Goal: Information Seeking & Learning: Compare options

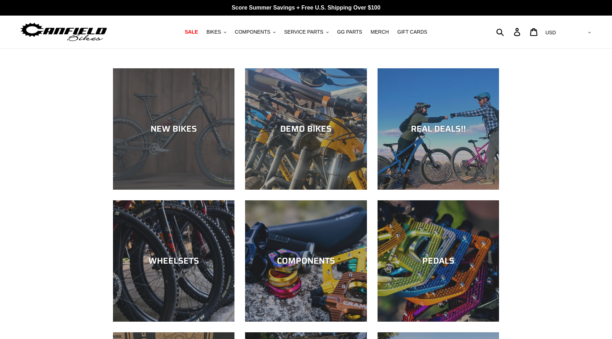
click at [175, 190] on div "NEW BIKES" at bounding box center [174, 190] width 122 height 0
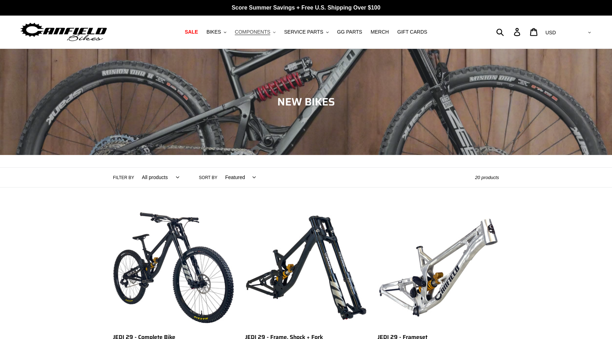
click at [252, 33] on span "COMPONENTS" at bounding box center [252, 32] width 35 height 6
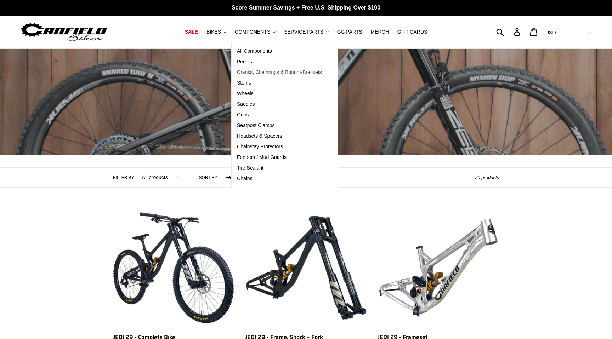
click at [249, 73] on span "Cranks, Chainrings & Bottom-Brackets" at bounding box center [279, 72] width 85 height 6
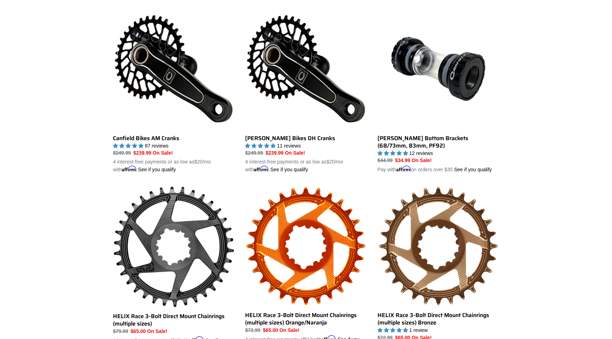
scroll to position [111, 0]
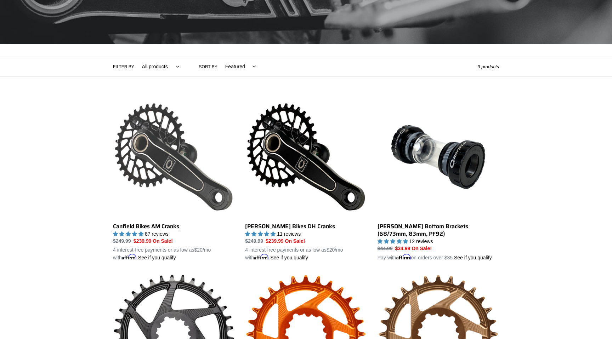
click at [133, 120] on link "Canfield Bikes AM Cranks" at bounding box center [174, 179] width 122 height 166
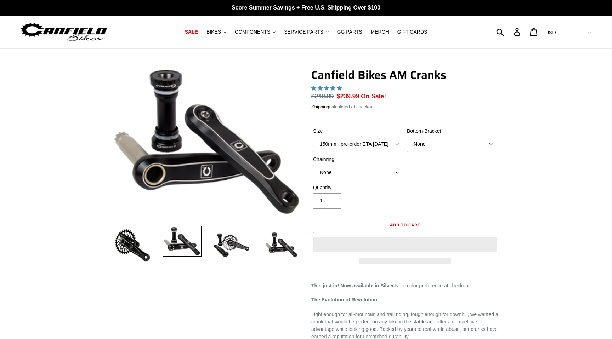
select select "highest-rating"
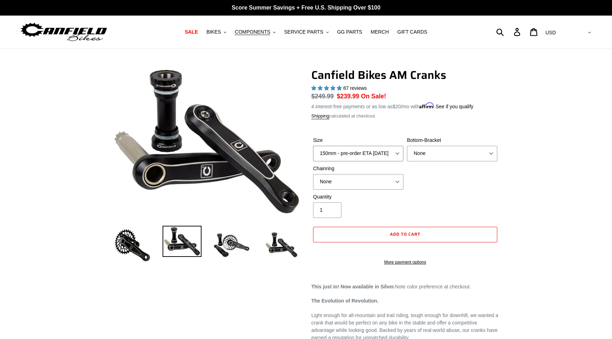
click at [347, 150] on select "150mm - pre-order ETA 10/15/25 155mm - pre-order ETA 10/15/25 160mm - pre-order…" at bounding box center [358, 154] width 90 height 16
select select "160mm - pre-order ETA 10/15/25"
click at [313, 146] on select "150mm - pre-order ETA 10/15/25 155mm - pre-order ETA 10/15/25 160mm - pre-order…" at bounding box center [358, 154] width 90 height 16
click at [432, 153] on select "None BSA Threaded 68/73mm Press Fit PF92" at bounding box center [452, 154] width 90 height 16
click at [483, 157] on select "None BSA Threaded 68/73mm Press Fit PF92" at bounding box center [452, 154] width 90 height 16
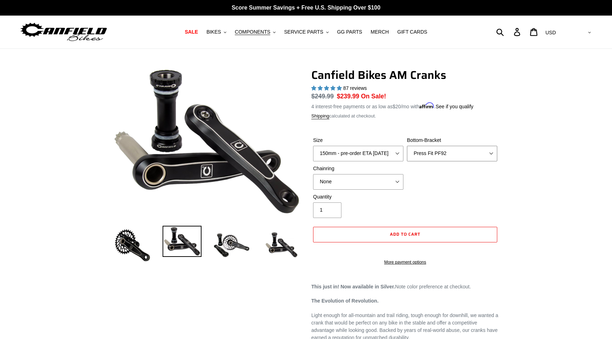
click at [407, 146] on select "None BSA Threaded 68/73mm Press Fit PF92" at bounding box center [452, 154] width 90 height 16
click at [463, 148] on select "None BSA Threaded 68/73mm Press Fit PF92" at bounding box center [452, 154] width 90 height 16
click at [407, 146] on select "None BSA Threaded 68/73mm Press Fit PF92" at bounding box center [452, 154] width 90 height 16
click at [458, 145] on div "Bottom-Bracket None BSA Threaded 68/73mm Press Fit PF92" at bounding box center [452, 149] width 94 height 25
click at [447, 153] on select "None BSA Threaded 68/73mm Press Fit PF92" at bounding box center [452, 154] width 90 height 16
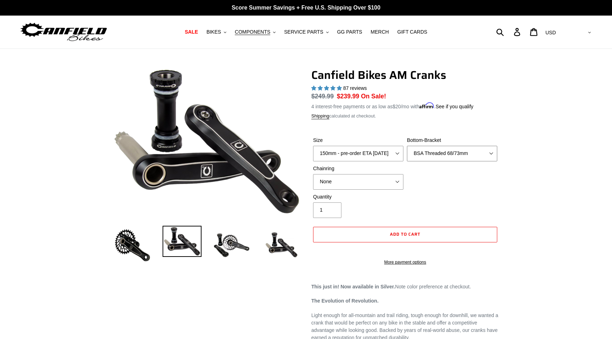
click at [407, 146] on select "None BSA Threaded 68/73mm Press Fit PF92" at bounding box center [452, 154] width 90 height 16
click at [434, 155] on select "None BSA Threaded 68/73mm Press Fit PF92" at bounding box center [452, 154] width 90 height 16
click at [407, 146] on select "None BSA Threaded 68/73mm Press Fit PF92" at bounding box center [452, 154] width 90 height 16
click at [424, 144] on div "Bottom-Bracket None BSA Threaded 68/73mm Press Fit PF92" at bounding box center [452, 149] width 94 height 25
click at [424, 151] on select "None BSA Threaded 68/73mm Press Fit PF92" at bounding box center [452, 154] width 90 height 16
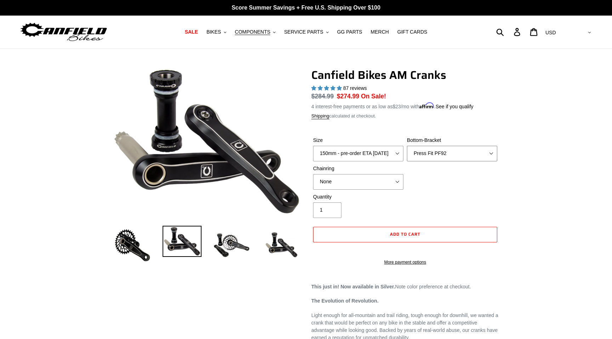
select select "None"
click at [407, 146] on select "None BSA Threaded 68/73mm Press Fit PF92" at bounding box center [452, 154] width 90 height 16
click at [349, 181] on select "None 30t Round (Boost 148) 30t Oval (Boost 148) 32t Round (Boost 148) 32t Oval …" at bounding box center [358, 182] width 90 height 16
click at [313, 174] on select "None 30t Round (Boost 148) 30t Oval (Boost 148) 32t Round (Boost 148) 32t Oval …" at bounding box center [358, 182] width 90 height 16
click at [373, 187] on select "None 30t Round (Boost 148) 30t Oval (Boost 148) 32t Round (Boost 148) 32t Oval …" at bounding box center [358, 182] width 90 height 16
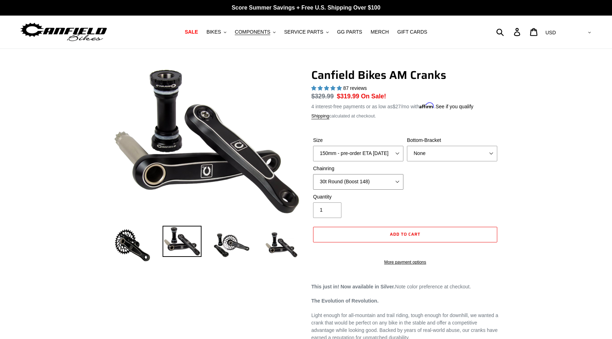
select select "None"
click at [313, 174] on select "None 30t Round (Boost 148) 30t Oval (Boost 148) 32t Round (Boost 148) 32t Oval …" at bounding box center [358, 182] width 90 height 16
click at [226, 241] on img at bounding box center [231, 245] width 39 height 39
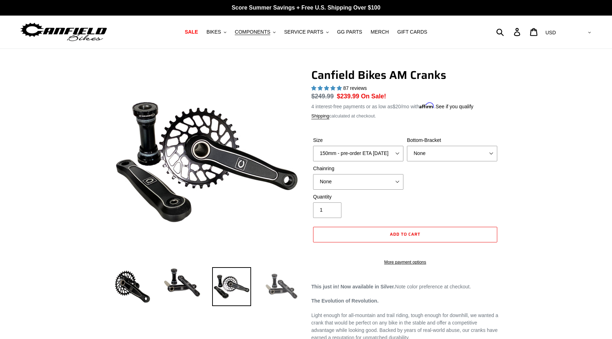
click at [287, 284] on img at bounding box center [281, 286] width 39 height 39
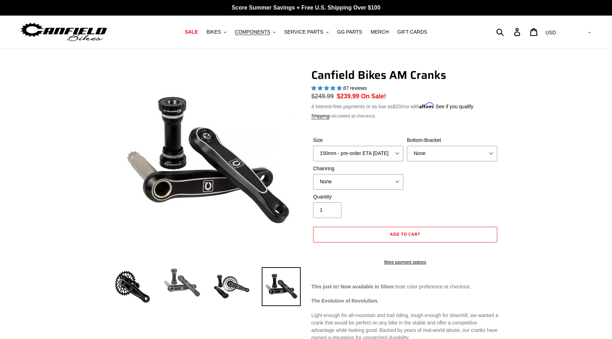
click at [193, 277] on img at bounding box center [182, 282] width 39 height 31
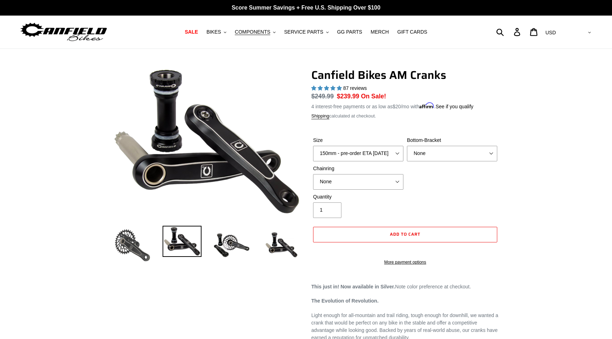
click at [124, 247] on img at bounding box center [132, 245] width 39 height 39
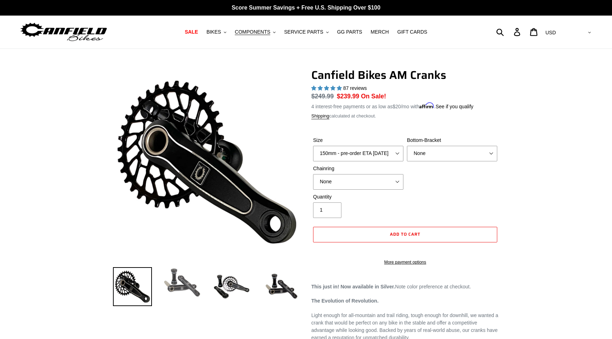
click at [175, 288] on img at bounding box center [182, 282] width 39 height 31
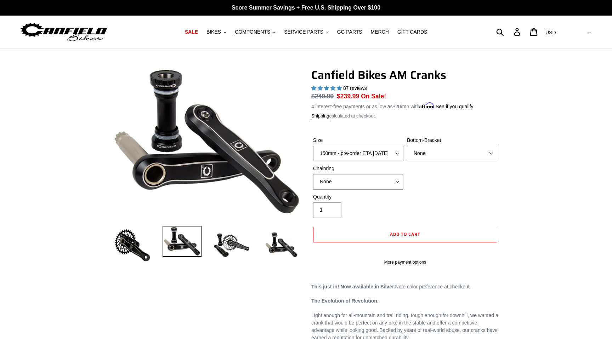
click at [352, 150] on select "150mm - pre-order ETA 10/15/25 155mm - pre-order ETA 10/15/25 160mm - pre-order…" at bounding box center [358, 154] width 90 height 16
click at [313, 146] on select "150mm - pre-order ETA 10/15/25 155mm - pre-order ETA 10/15/25 160mm - pre-order…" at bounding box center [358, 154] width 90 height 16
click at [349, 152] on select "150mm - pre-order ETA 10/15/25 155mm - pre-order ETA 10/15/25 160mm - pre-order…" at bounding box center [358, 154] width 90 height 16
select select "150mm - pre-order ETA 10/15/25"
click at [313, 146] on select "150mm - pre-order ETA 10/15/25 155mm - pre-order ETA 10/15/25 160mm - pre-order…" at bounding box center [358, 154] width 90 height 16
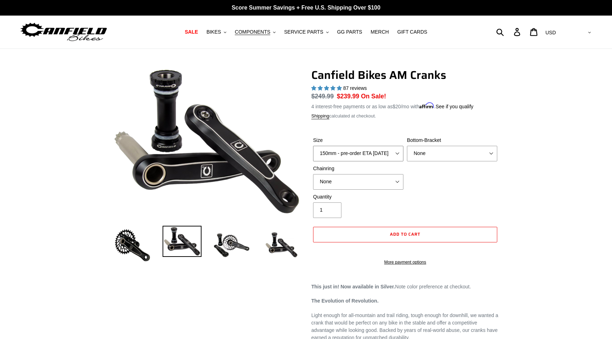
click at [350, 154] on select "150mm - pre-order ETA 10/15/25 155mm - pre-order ETA 10/15/25 160mm - pre-order…" at bounding box center [358, 154] width 90 height 16
click at [219, 32] on span "BIKES" at bounding box center [214, 32] width 15 height 6
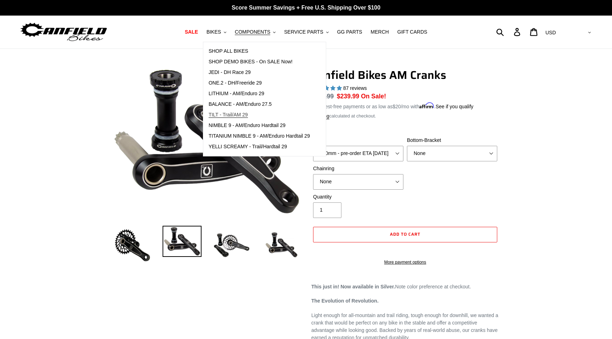
click at [222, 113] on span "TILT - Trail/AM 29" at bounding box center [228, 115] width 39 height 6
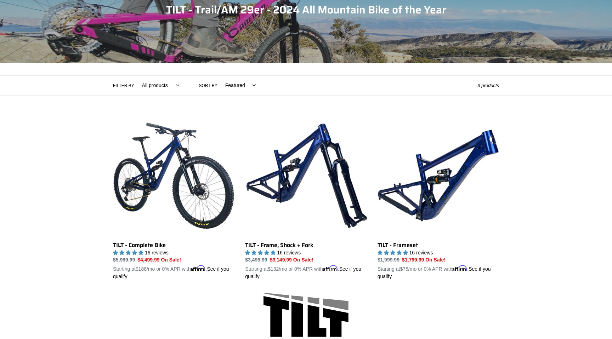
scroll to position [102, 0]
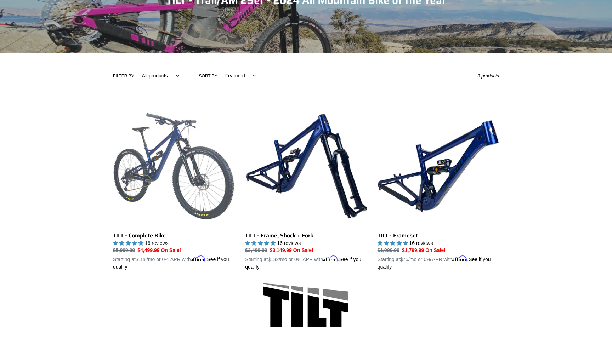
click at [218, 177] on link "TILT - Complete Bike" at bounding box center [174, 189] width 122 height 166
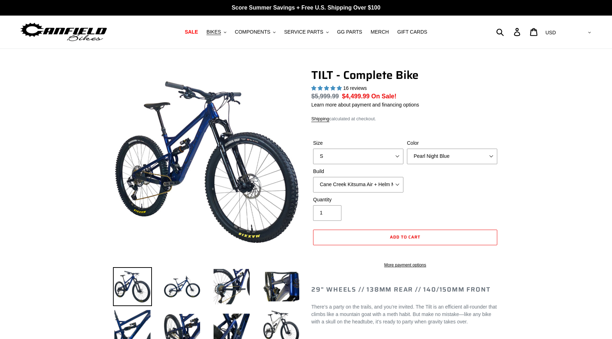
select select "highest-rating"
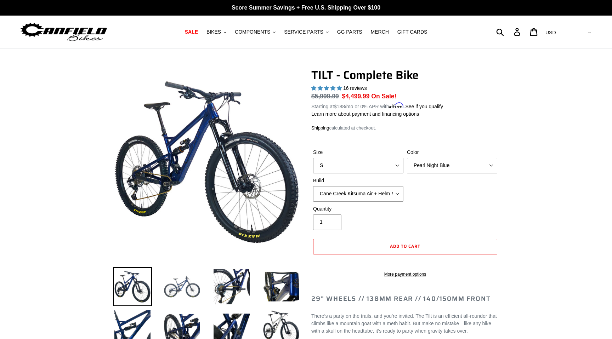
click at [179, 289] on img at bounding box center [182, 286] width 39 height 39
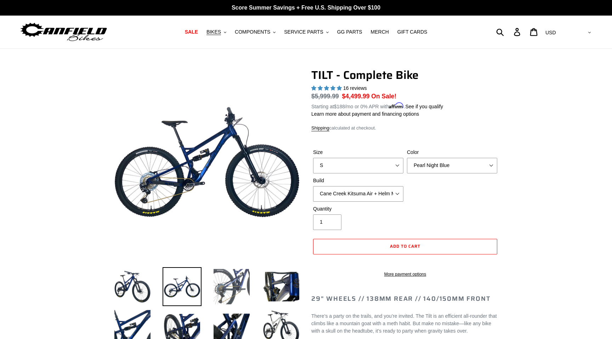
click at [218, 283] on img at bounding box center [231, 286] width 39 height 39
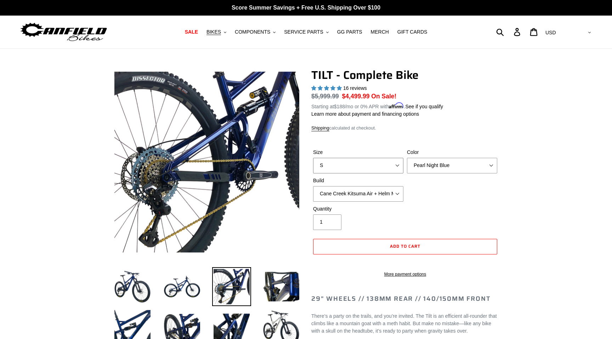
click at [373, 164] on select "S M L" at bounding box center [358, 166] width 90 height 16
click at [313, 158] on select "S M L" at bounding box center [358, 166] width 90 height 16
click at [424, 168] on select "Pearl Night Blue Stealth Silver Raw" at bounding box center [452, 166] width 90 height 16
click at [407, 158] on select "Pearl Night Blue Stealth Silver Raw" at bounding box center [452, 166] width 90 height 16
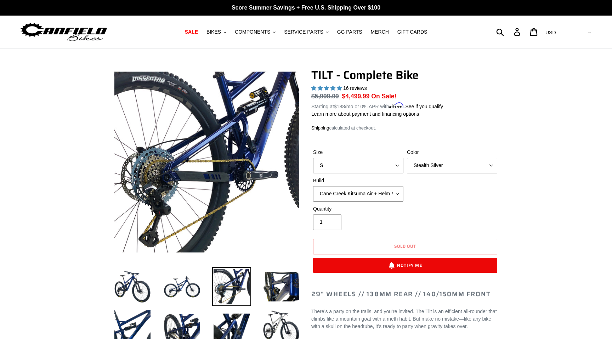
click at [433, 159] on select "Pearl Night Blue Stealth Silver Raw" at bounding box center [452, 166] width 90 height 16
select select "Raw"
click at [407, 158] on select "Pearl Night Blue Stealth Silver Raw" at bounding box center [452, 166] width 90 height 16
click at [191, 285] on img at bounding box center [182, 286] width 39 height 39
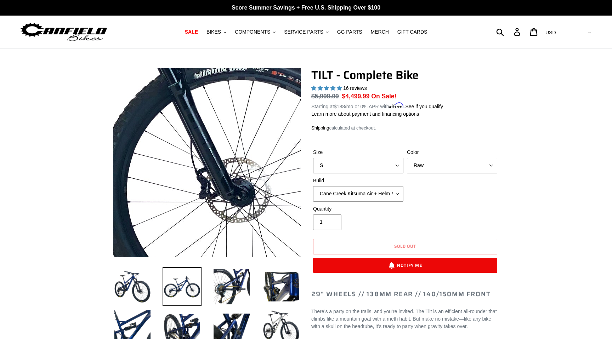
click at [270, 178] on img at bounding box center [25, 120] width 726 height 726
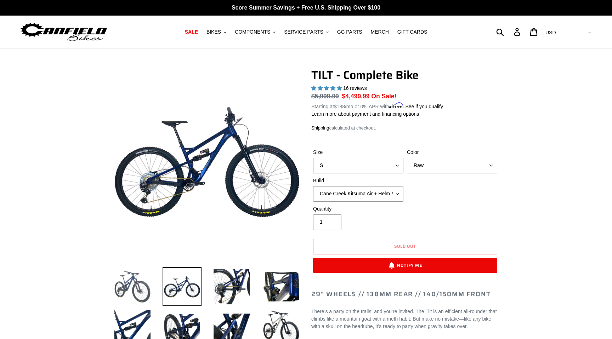
click at [150, 284] on img at bounding box center [132, 286] width 39 height 39
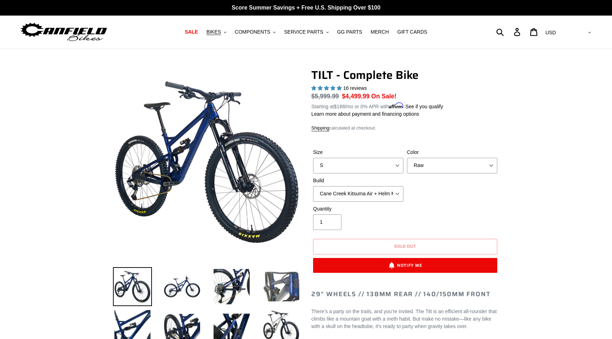
click at [276, 283] on img at bounding box center [281, 286] width 39 height 39
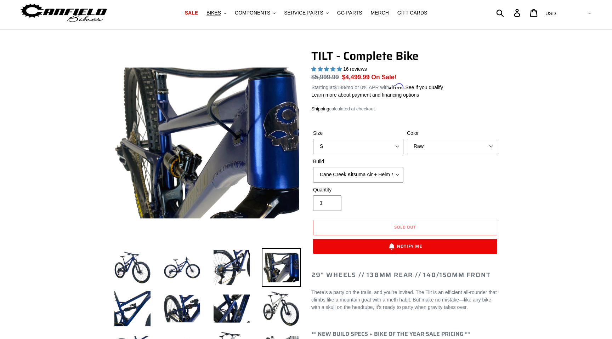
scroll to position [23, 0]
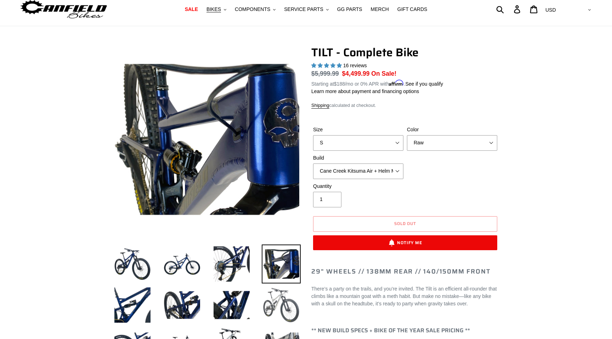
click at [280, 298] on img at bounding box center [281, 305] width 39 height 39
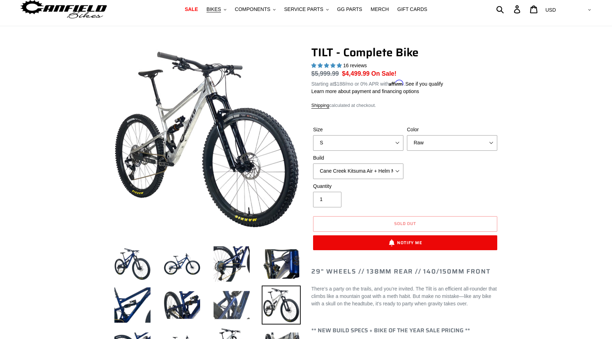
click at [243, 299] on img at bounding box center [231, 305] width 39 height 39
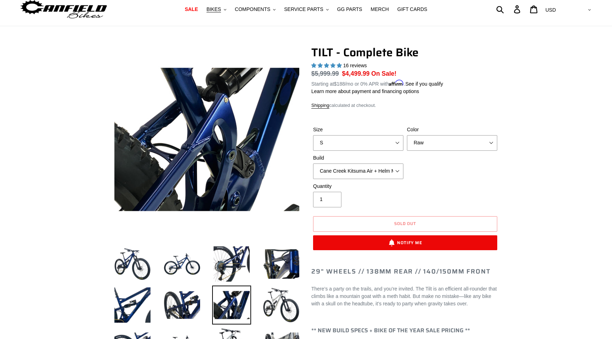
click at [205, 298] on li at bounding box center [227, 307] width 50 height 41
click at [178, 298] on img at bounding box center [182, 305] width 39 height 39
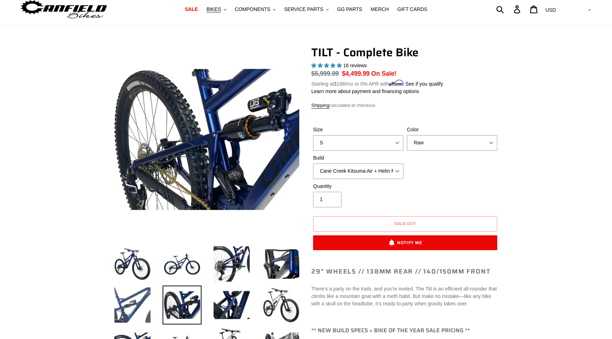
click at [134, 298] on img at bounding box center [132, 305] width 39 height 39
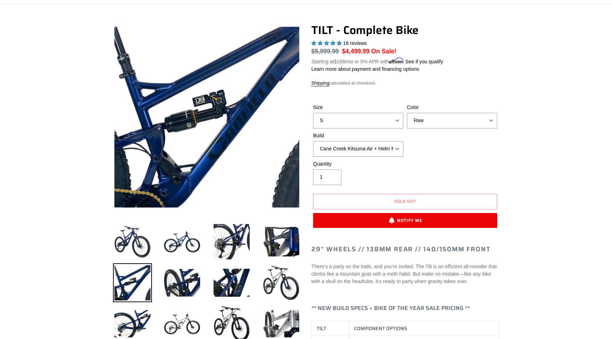
scroll to position [57, 0]
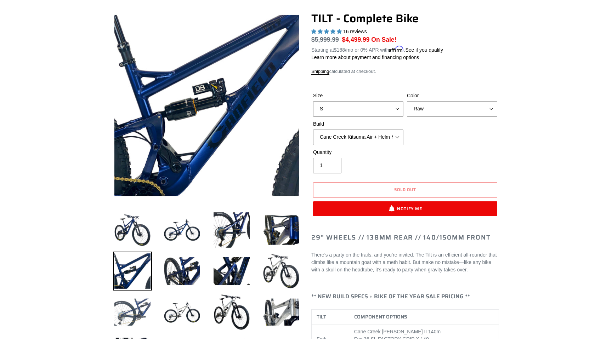
click at [134, 312] on img at bounding box center [132, 312] width 39 height 39
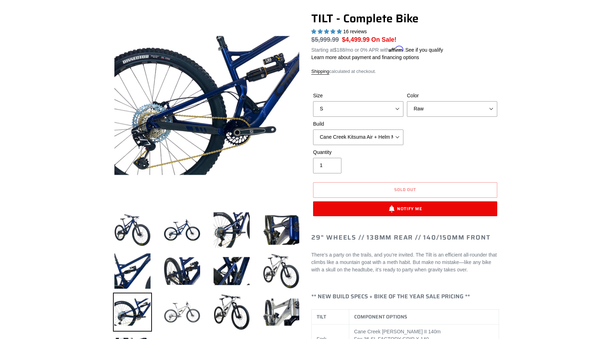
click at [179, 312] on img at bounding box center [182, 312] width 39 height 39
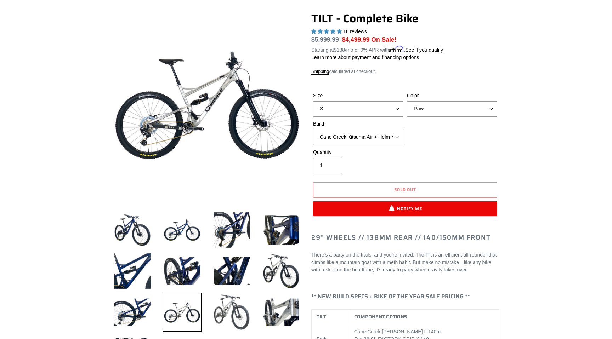
click at [222, 308] on img at bounding box center [231, 312] width 39 height 39
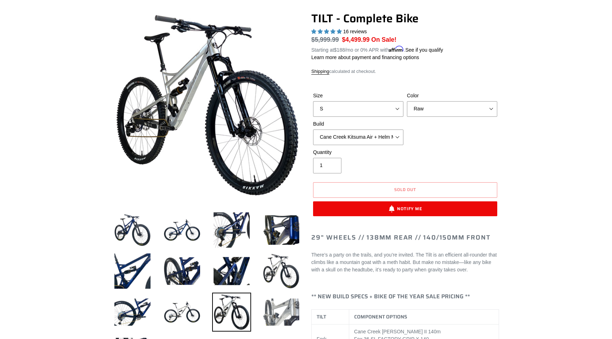
click at [282, 308] on img at bounding box center [281, 312] width 39 height 39
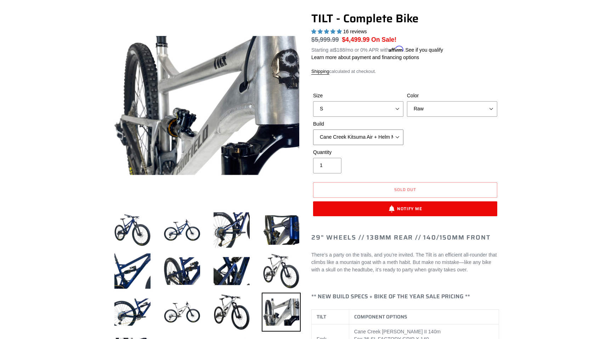
click at [367, 142] on select "Cane Creek Kitsuma Air + Helm MKII 140 + SRAM GX Cane Creek Kitsuma Air + Helm …" at bounding box center [358, 138] width 90 height 16
click at [313, 130] on select "Cane Creek Kitsuma Air + Helm MKII 140 + SRAM GX Cane Creek Kitsuma Air + Helm …" at bounding box center [358, 138] width 90 height 16
click at [430, 152] on div "Quantity 1" at bounding box center [405, 163] width 188 height 28
click at [393, 139] on select "Cane Creek Kitsuma Air + Helm MKII 140 + SRAM GX Cane Creek Kitsuma Air + Helm …" at bounding box center [358, 138] width 90 height 16
click at [313, 130] on select "Cane Creek Kitsuma Air + Helm MKII 140 + SRAM GX Cane Creek Kitsuma Air + Helm …" at bounding box center [358, 138] width 90 height 16
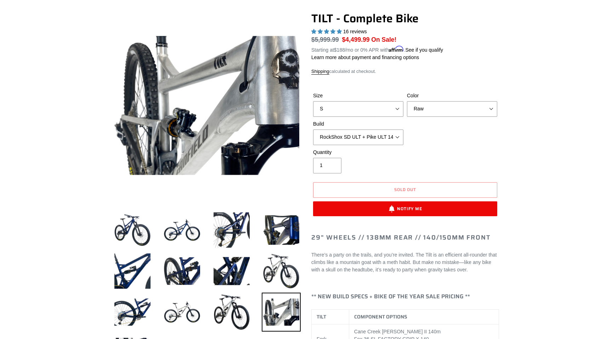
click at [417, 145] on div "Size S M L Color Pearl Night Blue Stealth Silver Raw Build Cane Creek Kitsuma A…" at bounding box center [405, 120] width 188 height 57
click at [396, 138] on select "Cane Creek Kitsuma Air + Helm MKII 140 + SRAM GX Cane Creek Kitsuma Air + Helm …" at bounding box center [358, 138] width 90 height 16
click at [313, 130] on select "Cane Creek Kitsuma Air + Helm MKII 140 + SRAM GX Cane Creek Kitsuma Air + Helm …" at bounding box center [358, 138] width 90 height 16
click at [351, 137] on select "Cane Creek Kitsuma Air + Helm MKII 140 + SRAM GX Cane Creek Kitsuma Air + Helm …" at bounding box center [358, 138] width 90 height 16
select select "Fox Float X + 36 SL Factory Grip X 140 + SRAM XO"
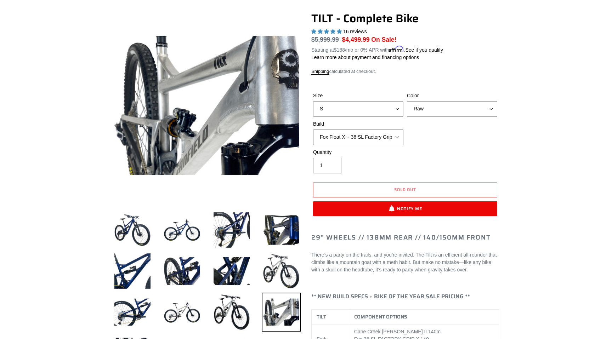
click at [313, 130] on select "Cane Creek Kitsuma Air + Helm MKII 140 + SRAM GX Cane Creek Kitsuma Air + Helm …" at bounding box center [358, 138] width 90 height 16
click at [436, 109] on select "Pearl Night Blue Stealth Silver Raw" at bounding box center [452, 109] width 90 height 16
click at [407, 101] on select "Pearl Night Blue Stealth Silver Raw" at bounding box center [452, 109] width 90 height 16
click at [435, 106] on select "Pearl Night Blue Stealth Silver Raw" at bounding box center [452, 109] width 90 height 16
select select "Pearl Night Blue"
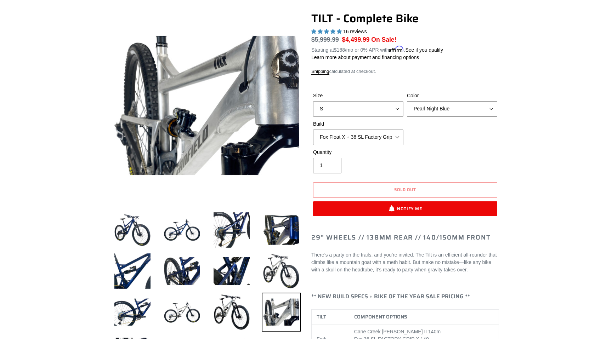
click at [407, 101] on select "Pearl Night Blue Stealth Silver Raw" at bounding box center [452, 109] width 90 height 16
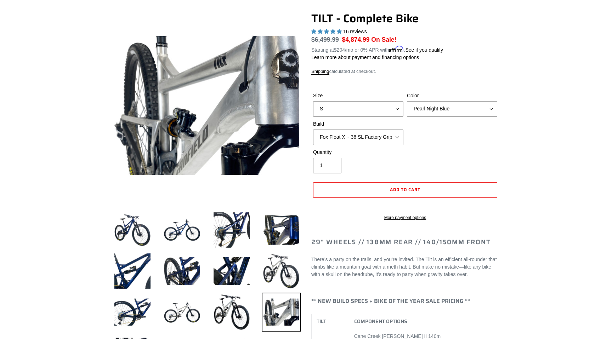
click at [450, 146] on div "Size S M L Color Pearl Night Blue Stealth Silver Raw Build Cane Creek Kitsuma A…" at bounding box center [405, 120] width 188 height 57
click at [390, 137] on select "Cane Creek Kitsuma Air + Helm MKII 140 + SRAM GX Cane Creek Kitsuma Air + Helm …" at bounding box center [358, 138] width 90 height 16
click at [313, 130] on select "Cane Creek Kitsuma Air + Helm MKII 140 + SRAM GX Cane Creek Kitsuma Air + Helm …" at bounding box center [358, 138] width 90 height 16
click at [387, 139] on select "Cane Creek Kitsuma Air + Helm MKII 140 + SRAM GX Cane Creek Kitsuma Air + Helm …" at bounding box center [358, 138] width 90 height 16
click at [313, 130] on select "Cane Creek Kitsuma Air + Helm MKII 140 + SRAM GX Cane Creek Kitsuma Air + Helm …" at bounding box center [358, 138] width 90 height 16
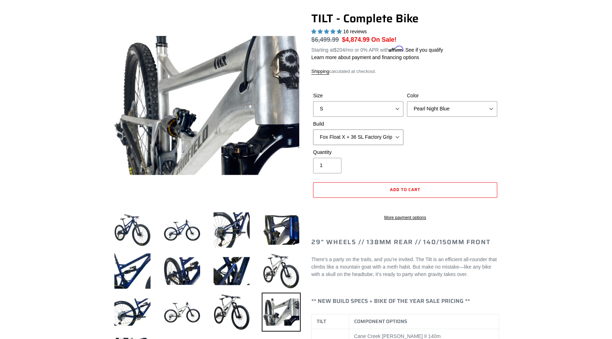
click at [389, 139] on select "Cane Creek Kitsuma Air + Helm MKII 140 + SRAM GX Cane Creek Kitsuma Air + Helm …" at bounding box center [358, 138] width 90 height 16
click at [313, 130] on select "Cane Creek Kitsuma Air + Helm MKII 140 + SRAM GX Cane Creek Kitsuma Air + Helm …" at bounding box center [358, 138] width 90 height 16
click at [391, 134] on select "Cane Creek Kitsuma Air + Helm MKII 140 + SRAM GX Cane Creek Kitsuma Air + Helm …" at bounding box center [358, 138] width 90 height 16
click at [313, 130] on select "Cane Creek Kitsuma Air + Helm MKII 140 + SRAM GX Cane Creek Kitsuma Air + Helm …" at bounding box center [358, 138] width 90 height 16
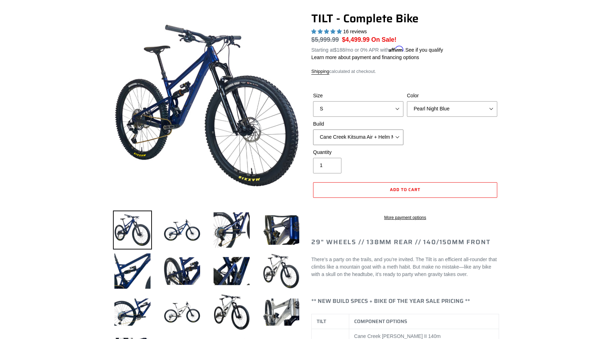
click at [377, 140] on select "Cane Creek Kitsuma Air + Helm MKII 140 + SRAM GX Cane Creek Kitsuma Air + Helm …" at bounding box center [358, 138] width 90 height 16
click at [313, 130] on select "Cane Creek Kitsuma Air + Helm MKII 140 + SRAM GX Cane Creek Kitsuma Air + Helm …" at bounding box center [358, 138] width 90 height 16
click at [360, 142] on select "Cane Creek Kitsuma Air + Helm MKII 140 + SRAM GX Cane Creek Kitsuma Air + Helm …" at bounding box center [358, 138] width 90 height 16
select select "Fox Float X + 36 SL Factory Grip X 140 + SRAM XO"
click at [313, 130] on select "Cane Creek Kitsuma Air + Helm MKII 140 + SRAM GX Cane Creek Kitsuma Air + Helm …" at bounding box center [358, 138] width 90 height 16
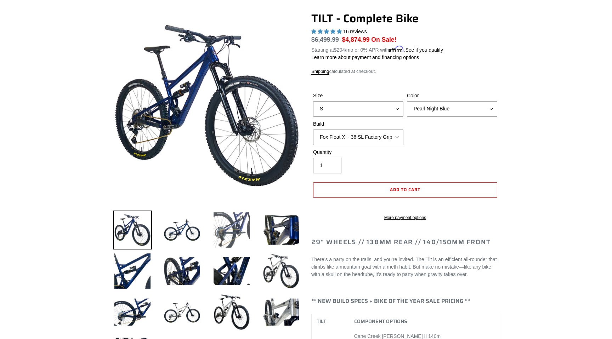
click at [229, 228] on img at bounding box center [231, 230] width 39 height 39
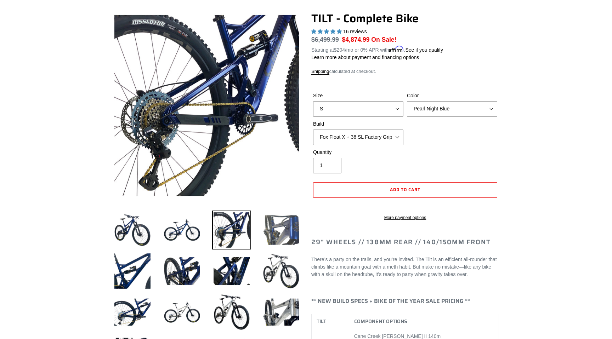
click at [274, 227] on img at bounding box center [281, 230] width 39 height 39
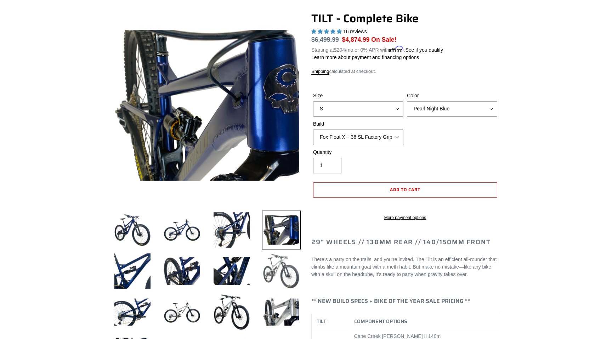
click at [280, 254] on img at bounding box center [281, 271] width 39 height 39
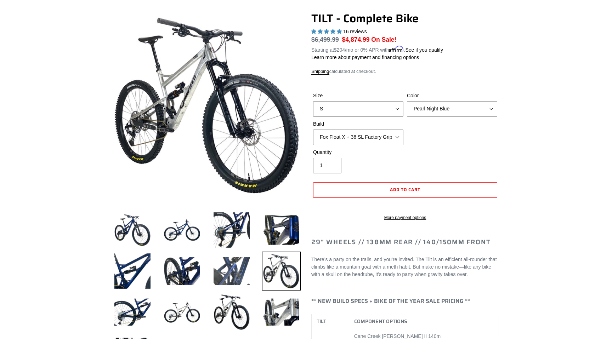
click at [239, 258] on img at bounding box center [231, 271] width 39 height 39
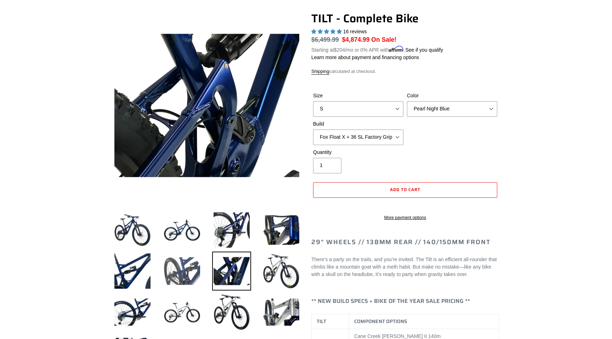
click at [196, 259] on img at bounding box center [182, 271] width 39 height 39
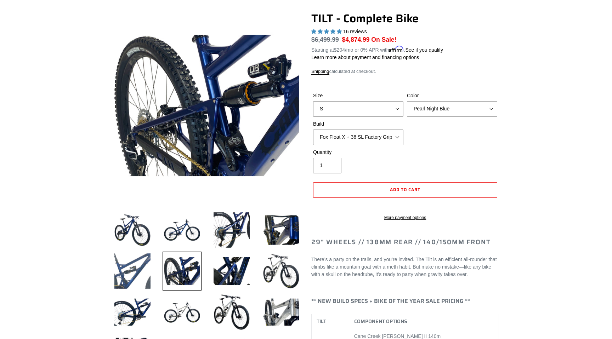
click at [150, 260] on img at bounding box center [132, 271] width 39 height 39
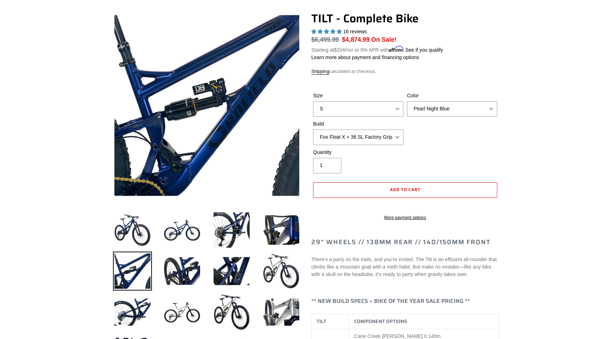
click at [153, 299] on li at bounding box center [177, 314] width 50 height 41
click at [183, 292] on li at bounding box center [177, 273] width 50 height 41
click at [183, 310] on img at bounding box center [182, 312] width 39 height 39
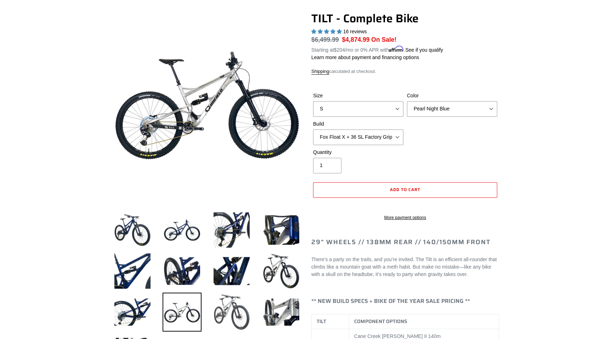
click at [222, 309] on img at bounding box center [231, 312] width 39 height 39
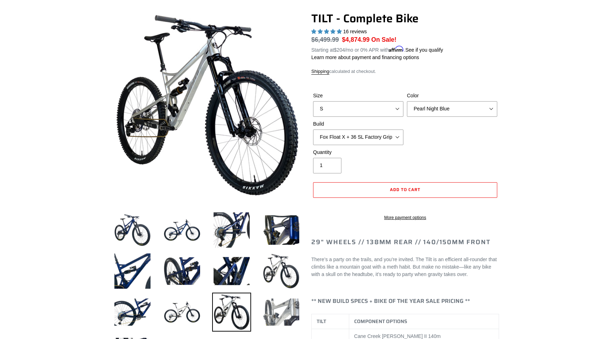
click at [273, 309] on img at bounding box center [281, 312] width 39 height 39
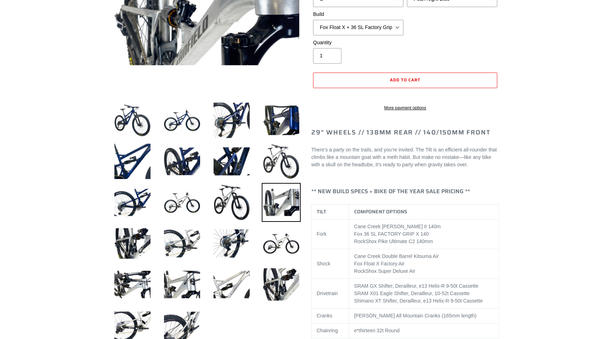
scroll to position [170, 0]
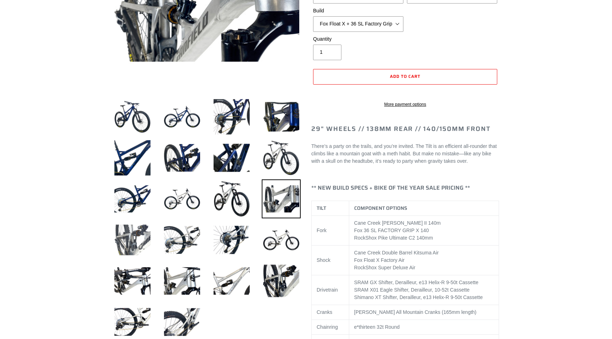
click at [136, 245] on img at bounding box center [132, 240] width 39 height 39
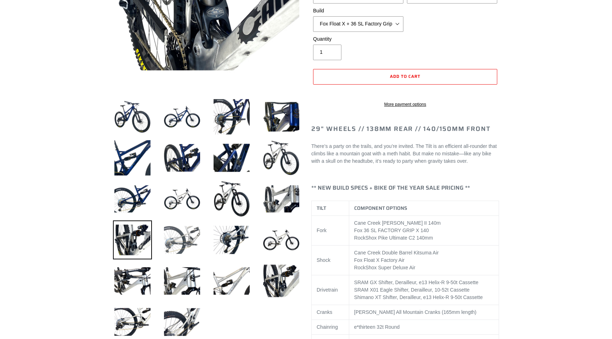
click at [174, 245] on img at bounding box center [182, 240] width 39 height 39
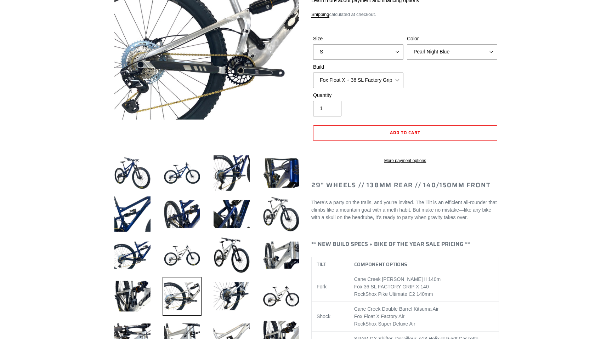
scroll to position [114, 0]
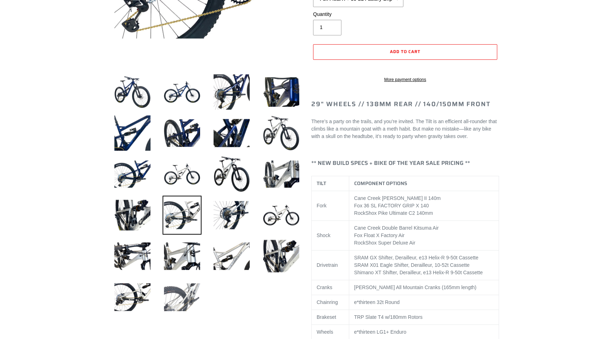
click at [179, 289] on img at bounding box center [182, 297] width 39 height 39
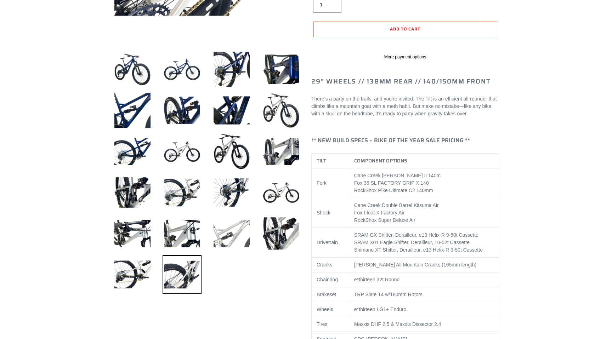
click at [234, 236] on img at bounding box center [231, 233] width 39 height 39
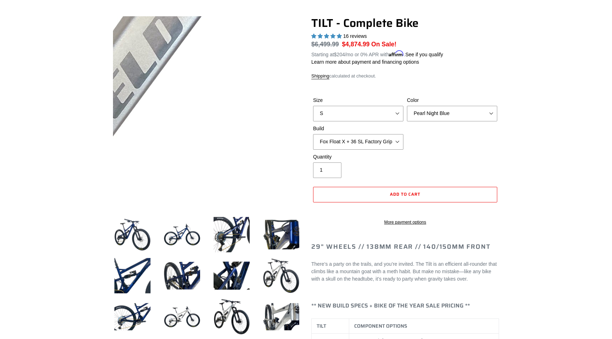
scroll to position [0, 0]
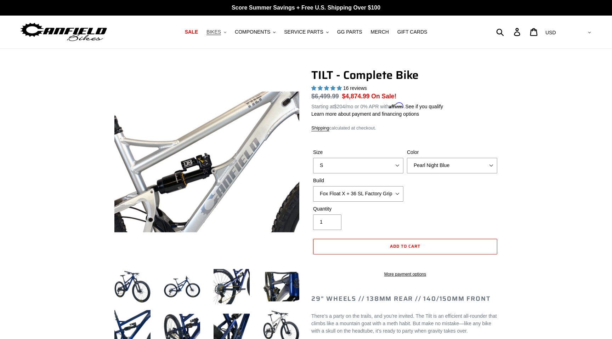
click at [211, 32] on span "BIKES" at bounding box center [214, 32] width 15 height 6
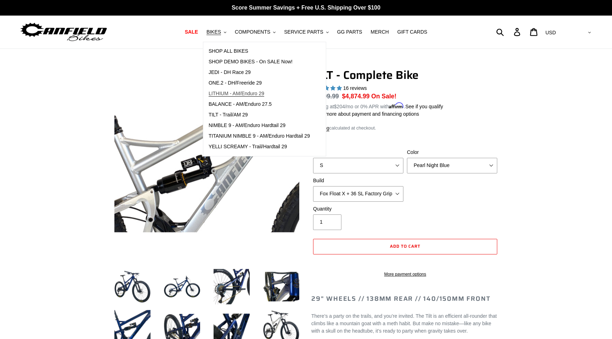
click at [260, 94] on span "LITHIUM - AM/Enduro 29" at bounding box center [237, 94] width 56 height 6
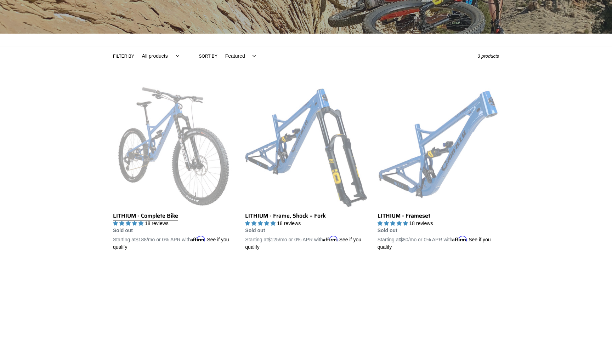
scroll to position [130, 0]
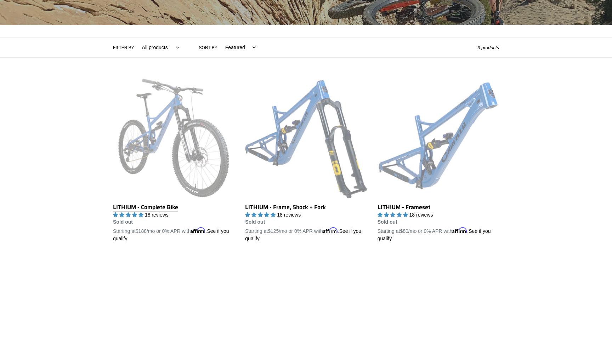
click at [156, 122] on link "LITHIUM - Complete Bike" at bounding box center [174, 160] width 122 height 166
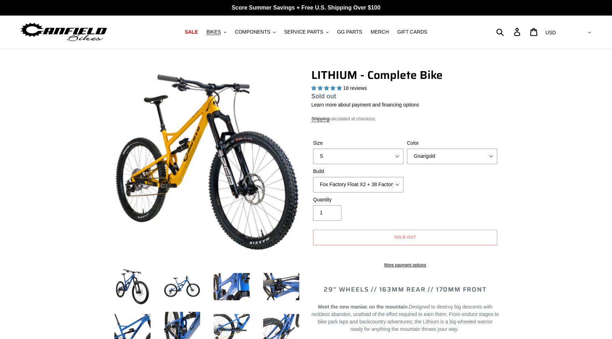
select select "highest-rating"
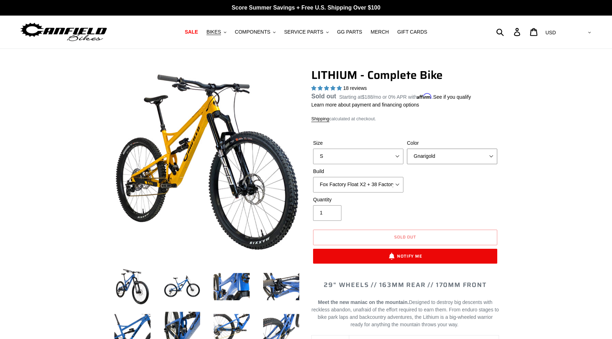
click at [444, 157] on select "Gnarigold Blue Velvet Stealth Black" at bounding box center [452, 157] width 90 height 16
click at [407, 157] on select "Gnarigold Blue Velvet Stealth Black" at bounding box center [452, 157] width 90 height 16
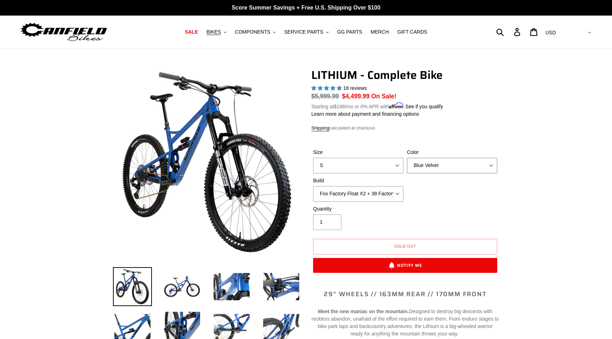
click at [439, 158] on select "Gnarigold Blue Velvet Stealth Black" at bounding box center [452, 166] width 90 height 16
select select "Stealth Black"
click at [407, 158] on select "Gnarigold Blue Velvet Stealth Black" at bounding box center [452, 166] width 90 height 16
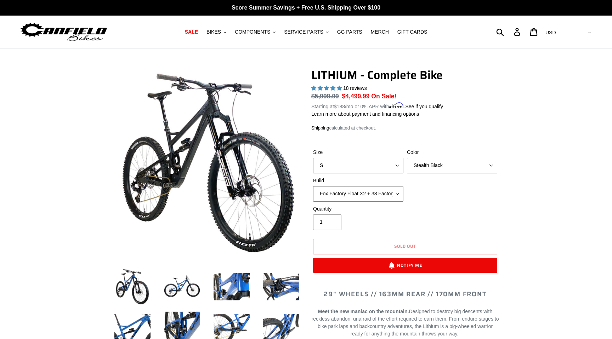
click at [330, 195] on select "Fox Factory Float X2 + 38 Factory Grip 2 170 + SRAM GX Fox Factory Float X2 + 3…" at bounding box center [358, 194] width 90 height 16
select select "RockShox Vivid ULT Coil + Zeb ULT Chg 3 + SRAM XO"
click at [313, 186] on select "Fox Factory Float X2 + 38 Factory Grip 2 170 + SRAM GX Fox Factory Float X2 + 3…" at bounding box center [358, 194] width 90 height 16
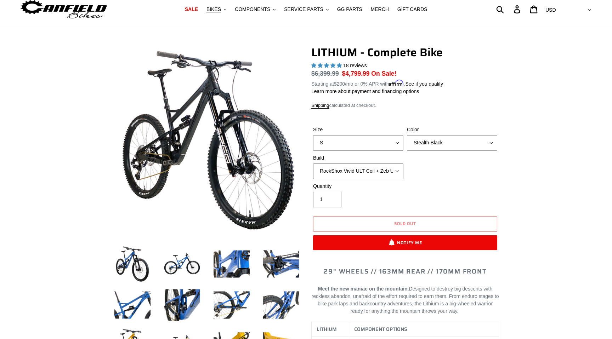
scroll to position [34, 0]
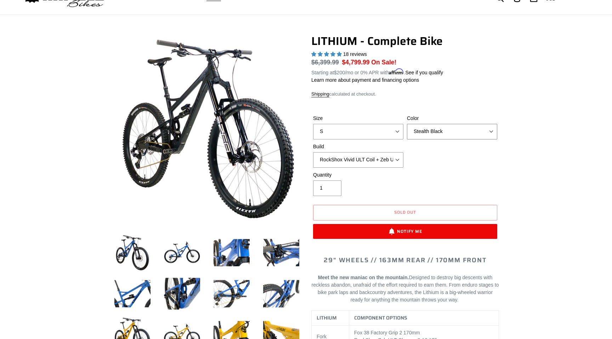
click at [449, 136] on select "Gnarigold Blue Velvet Stealth Black" at bounding box center [452, 132] width 90 height 16
click at [407, 124] on select "Gnarigold Blue Velvet Stealth Black" at bounding box center [452, 132] width 90 height 16
click at [442, 131] on select "Gnarigold Blue Velvet Stealth Black" at bounding box center [452, 132] width 90 height 16
click at [407, 124] on select "Gnarigold Blue Velvet Stealth Black" at bounding box center [452, 132] width 90 height 16
click at [442, 128] on select "Gnarigold Blue Velvet Stealth Black" at bounding box center [452, 132] width 90 height 16
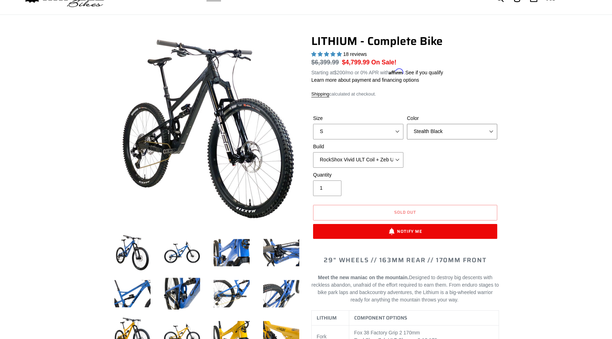
select select "Gnarigold"
click at [407, 124] on select "Gnarigold Blue Velvet Stealth Black" at bounding box center [452, 132] width 90 height 16
click at [442, 161] on div "Size S M L XL Color Gnarigold Blue Velvet Stealth Black Build Fox Factory Float…" at bounding box center [405, 143] width 188 height 57
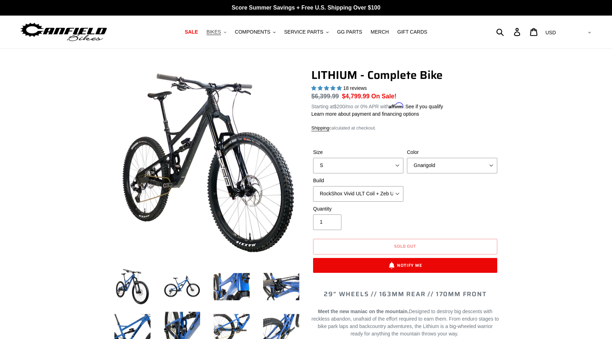
click at [225, 30] on button "BIKES .cls-1{fill:#231f20}" at bounding box center [216, 32] width 27 height 10
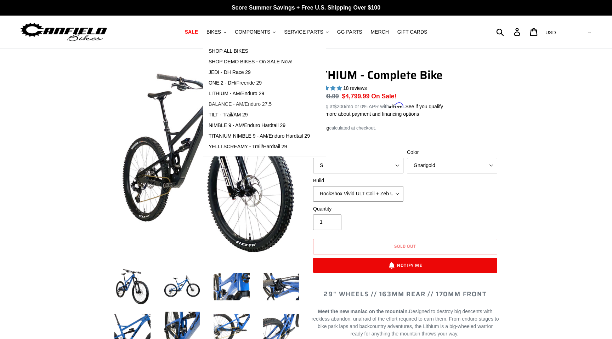
click at [272, 105] on span "BALANCE - AM/Enduro 27.5" at bounding box center [240, 104] width 63 height 6
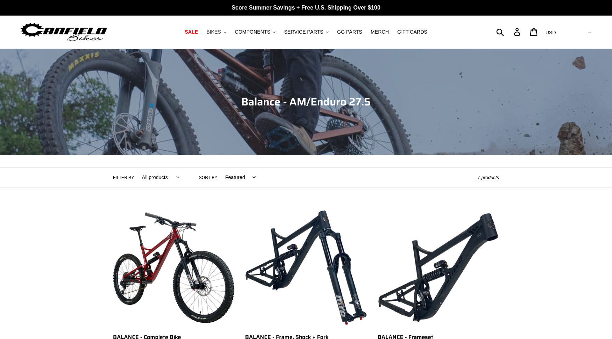
click at [214, 33] on span "BIKES" at bounding box center [214, 32] width 15 height 6
